Goal: Use online tool/utility: Utilize a website feature to perform a specific function

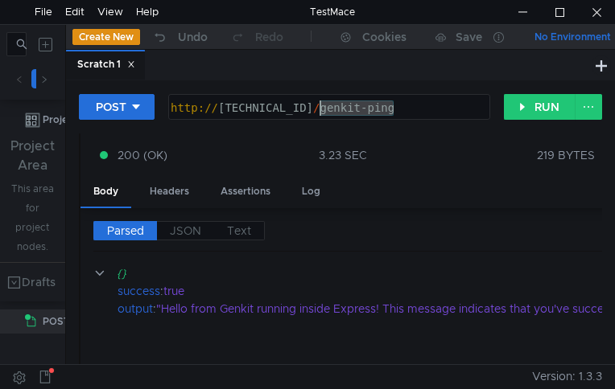
drag, startPoint x: 397, startPoint y: 112, endPoint x: 323, endPoint y: 119, distance: 74.4
click at [323, 119] on div "http:// [TECHNICAL_ID] / genkit-ping" at bounding box center [327, 124] width 320 height 46
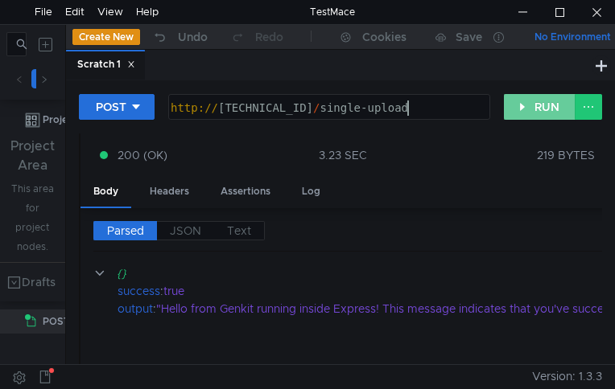
type textarea "[URL][TECHNICAL_ID]"
click at [547, 105] on button "RUN" at bounding box center [540, 107] width 72 height 26
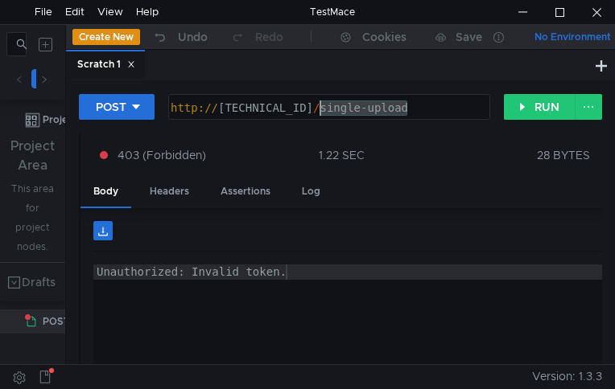
drag, startPoint x: 422, startPoint y: 109, endPoint x: 322, endPoint y: 107, distance: 99.8
click at [322, 107] on div "http:// 127.0.0.1:8080 / single-upload" at bounding box center [327, 124] width 320 height 46
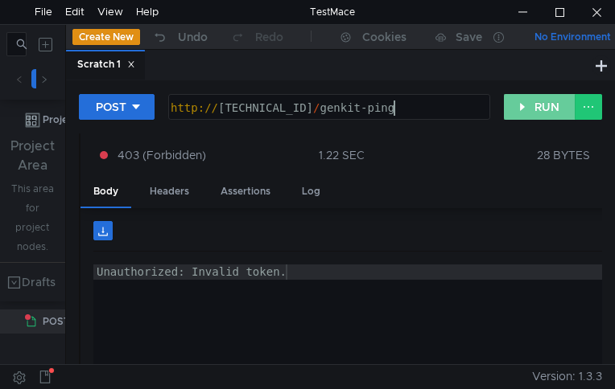
type textarea "[URL][TECHNICAL_ID]"
click at [542, 105] on button "RUN" at bounding box center [540, 107] width 72 height 26
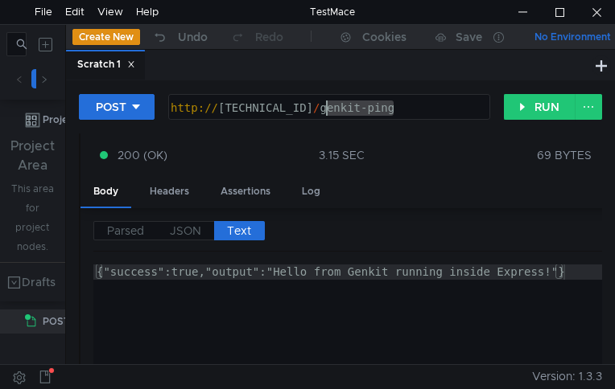
drag, startPoint x: 413, startPoint y: 109, endPoint x: 331, endPoint y: 109, distance: 82.1
click at [331, 109] on div "http:// [TECHNICAL_ID] / genkit-ping" at bounding box center [327, 124] width 320 height 46
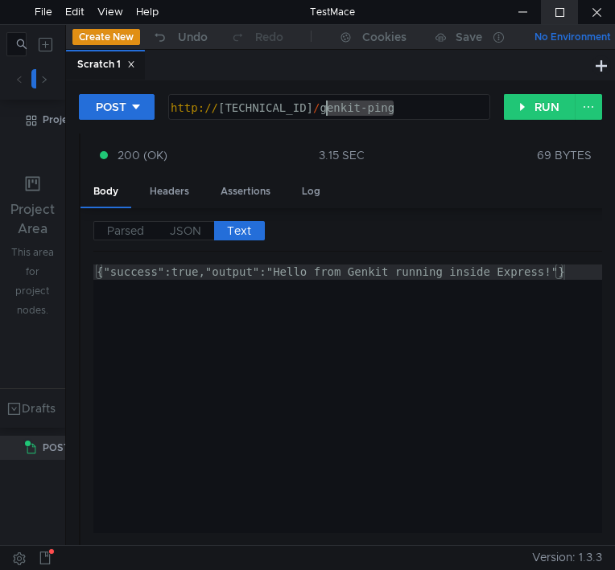
click at [561, 14] on div at bounding box center [559, 12] width 37 height 24
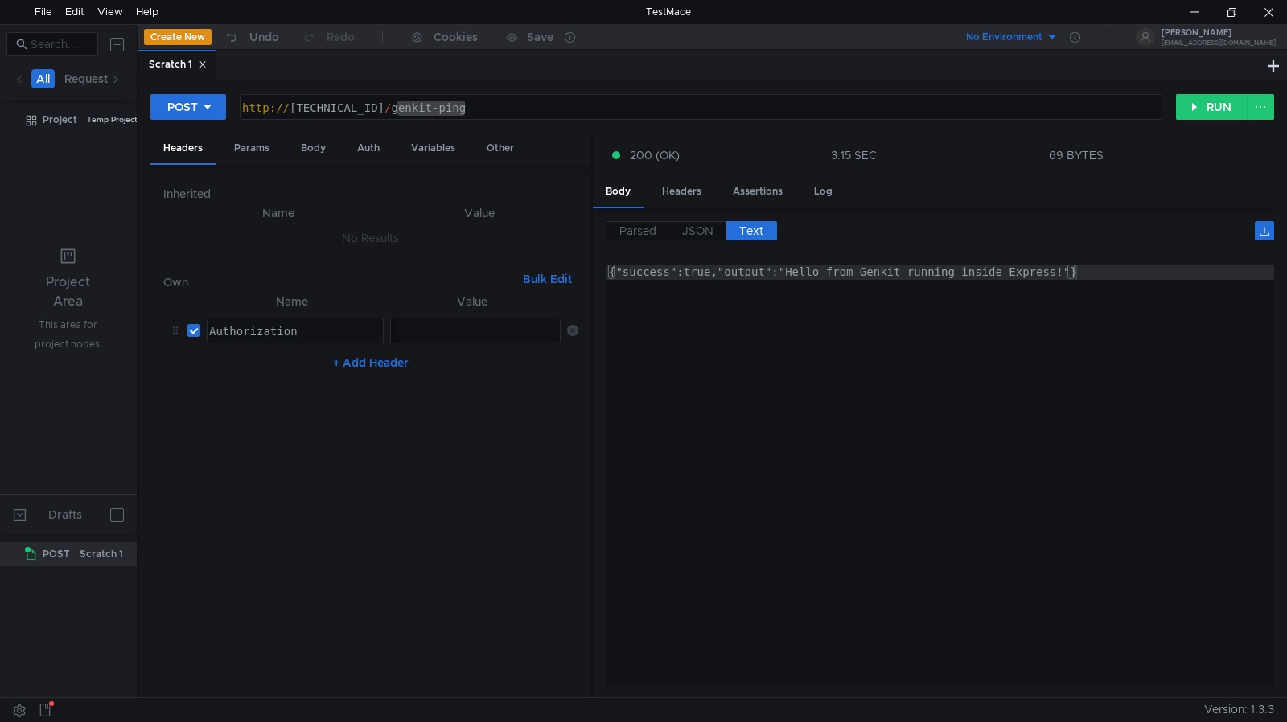
click at [572, 333] on icon at bounding box center [572, 330] width 11 height 11
click at [368, 353] on button "+ Add Header" at bounding box center [371, 354] width 88 height 19
click at [253, 335] on div at bounding box center [293, 347] width 175 height 46
type textarea "B"
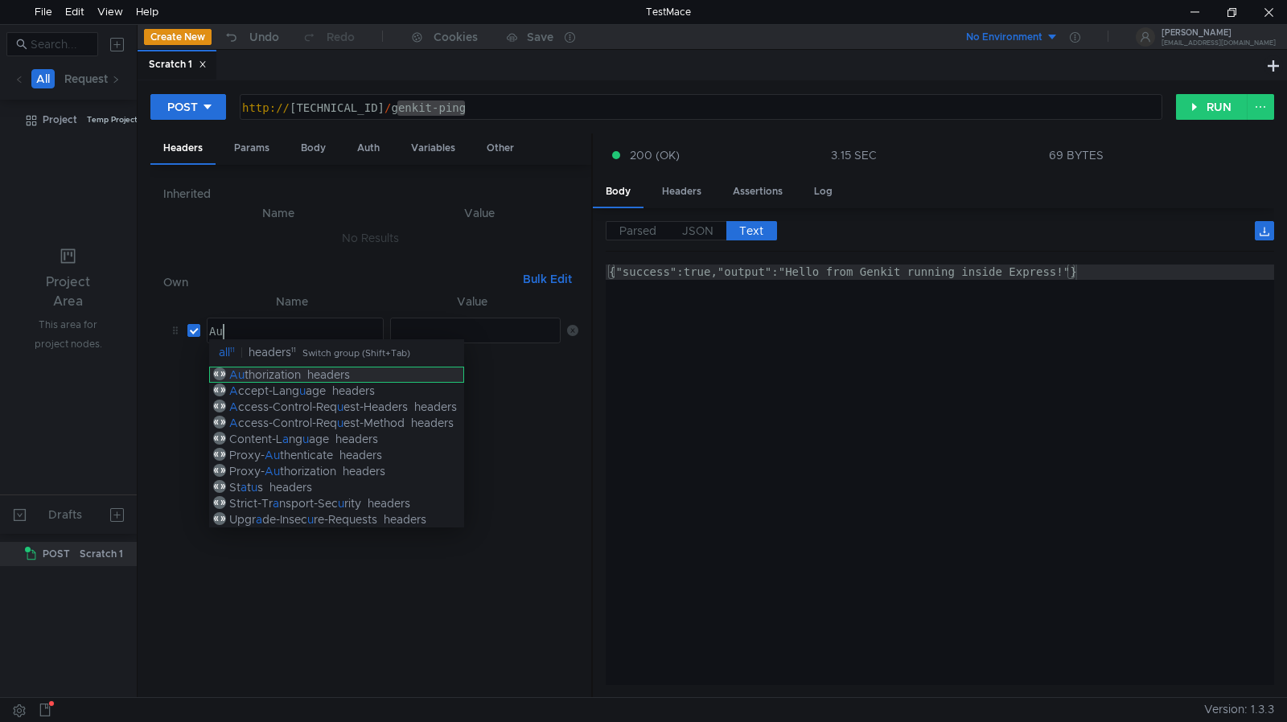
type textarea "Au"
click at [324, 382] on div "Au thorization headers" at bounding box center [336, 375] width 255 height 16
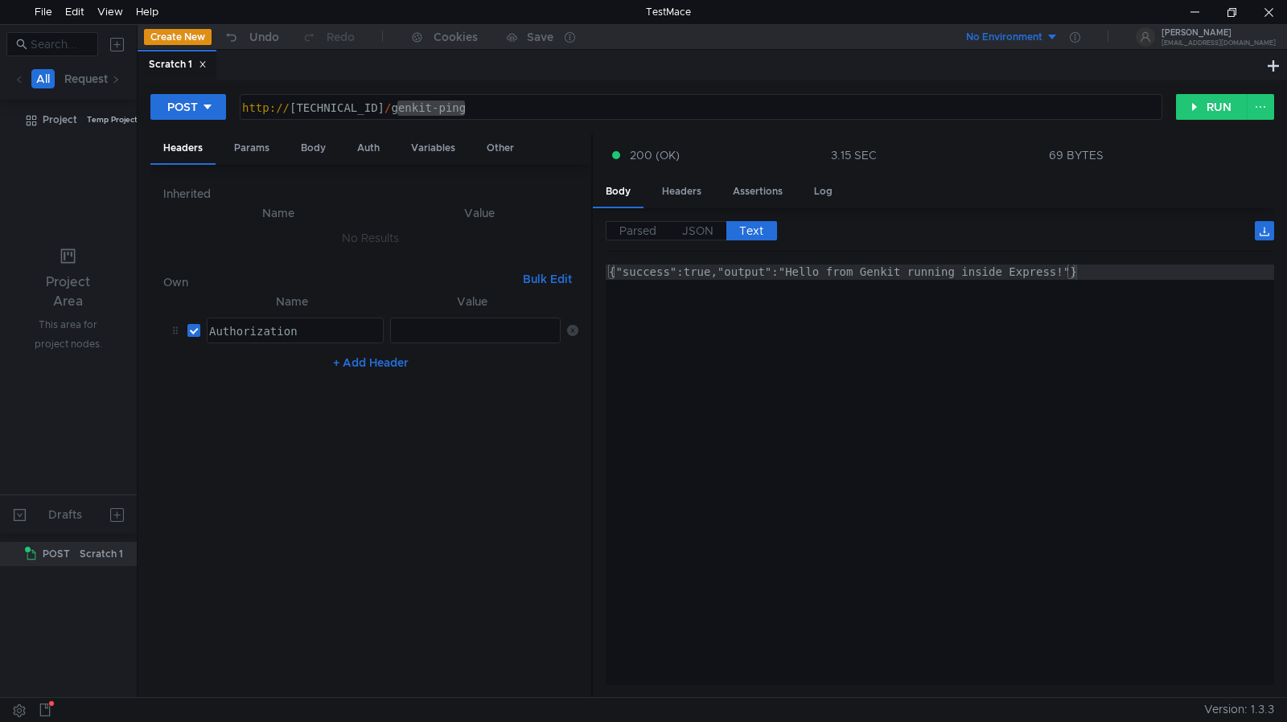
click at [413, 322] on div at bounding box center [475, 331] width 169 height 24
type textarea "Bearer"
paste textarea
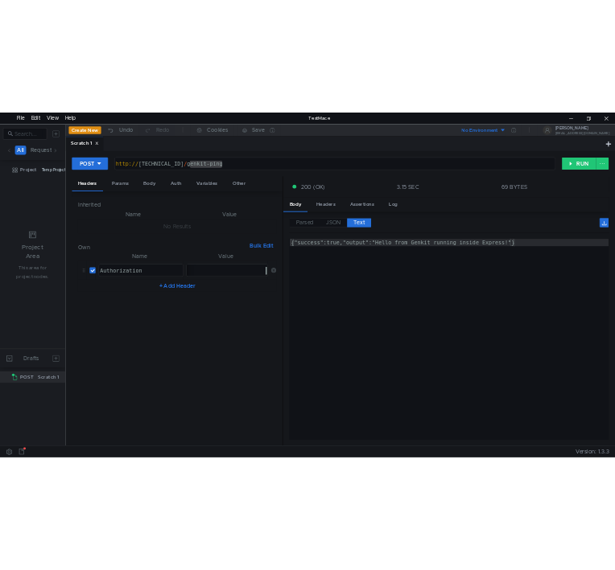
scroll to position [0, 0]
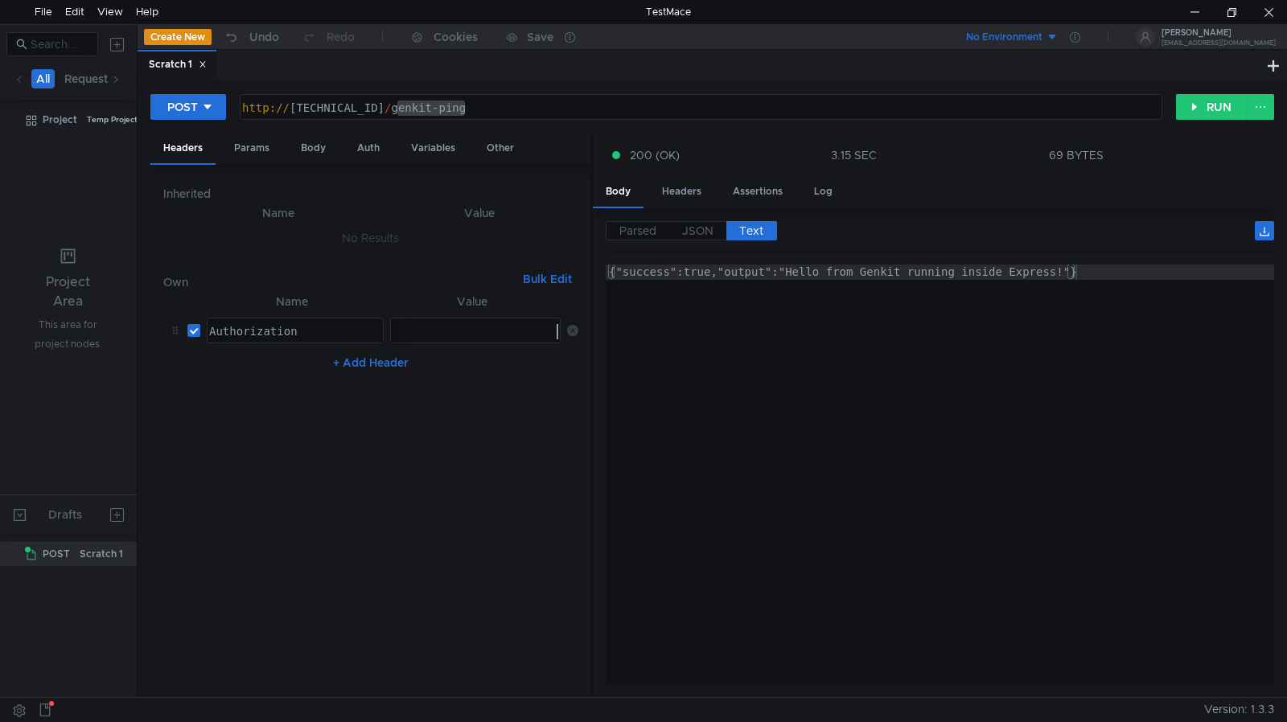
type textarea "{"success":true,"output":"Hello from Genkit running inside Express!"}"
click at [614, 402] on div "{"success":true,"output":"Hello from Genkit running inside Express!"}" at bounding box center [940, 360] width 668 height 191
click at [614, 12] on div at bounding box center [1231, 12] width 37 height 24
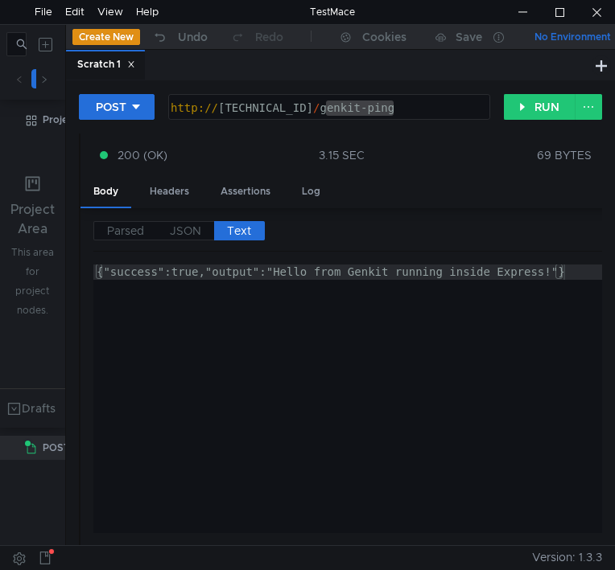
click at [409, 109] on div "http:// 127.0.0.1:8080 / genkit-ping" at bounding box center [329, 107] width 320 height 24
type textarea "[URL][TECHNICAL_ID]"
click at [532, 113] on button "RUN" at bounding box center [540, 107] width 72 height 26
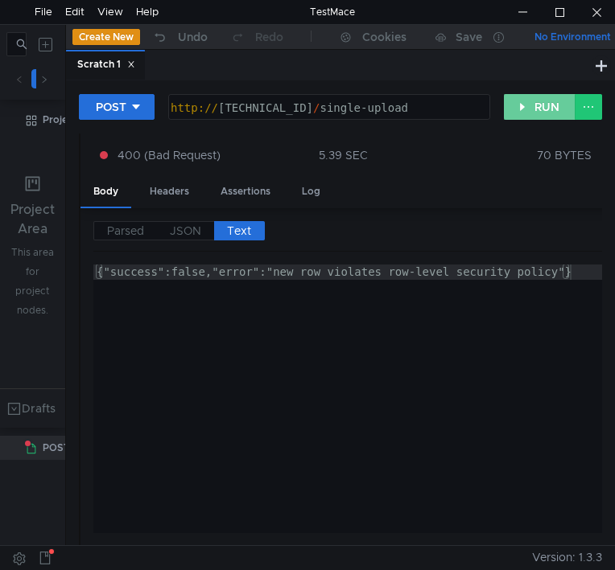
click at [538, 109] on button "RUN" at bounding box center [540, 107] width 72 height 26
click at [523, 12] on div at bounding box center [522, 12] width 37 height 24
click at [524, 105] on button "RUN" at bounding box center [540, 107] width 72 height 26
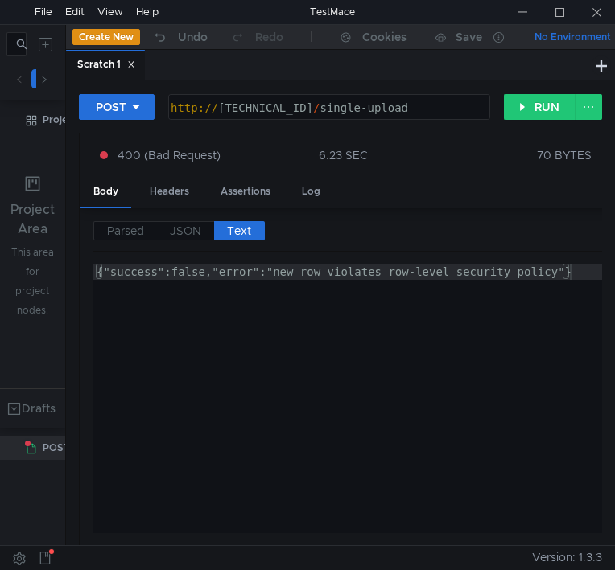
scroll to position [0, 16]
